Goal: Navigation & Orientation: Understand site structure

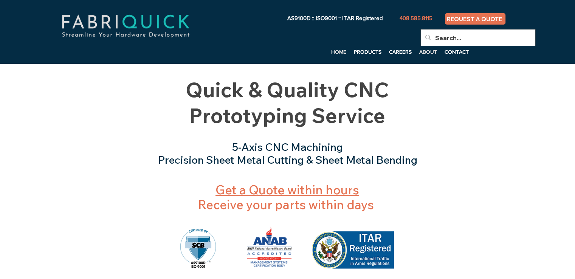
click at [430, 54] on p "ABOUT" at bounding box center [428, 51] width 25 height 11
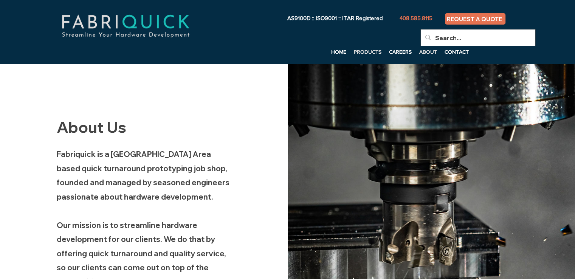
click at [364, 49] on p "PRODUCTS" at bounding box center [367, 51] width 35 height 11
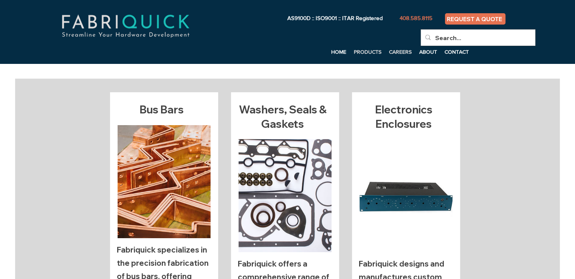
click at [397, 51] on p "CAREERS" at bounding box center [400, 51] width 30 height 11
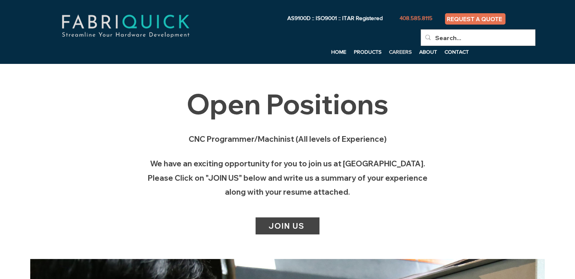
click at [479, 193] on div "main content" at bounding box center [287, 161] width 515 height 195
